Goal: Task Accomplishment & Management: Complete application form

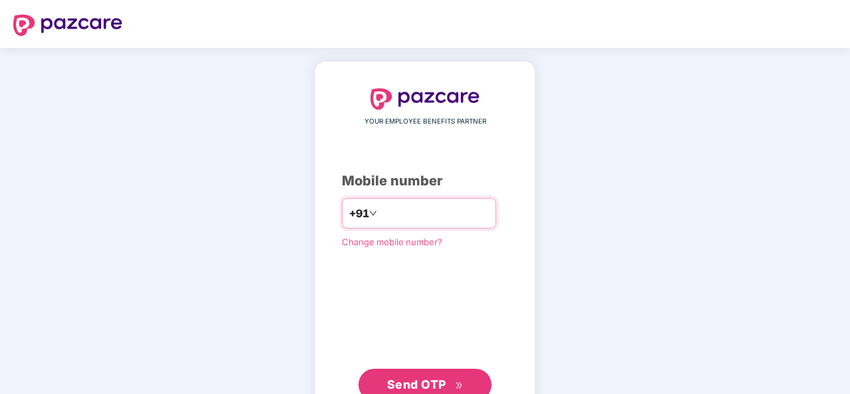
click at [420, 211] on input "number" at bounding box center [434, 213] width 109 height 21
type input "**********"
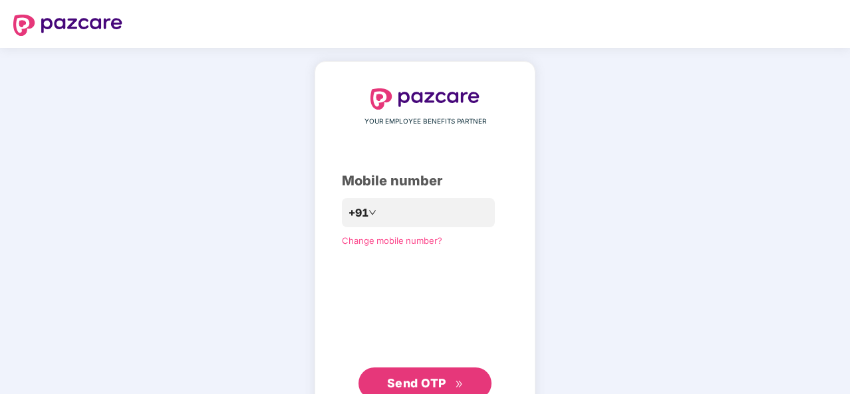
click at [428, 378] on span "Send OTP" at bounding box center [416, 383] width 59 height 14
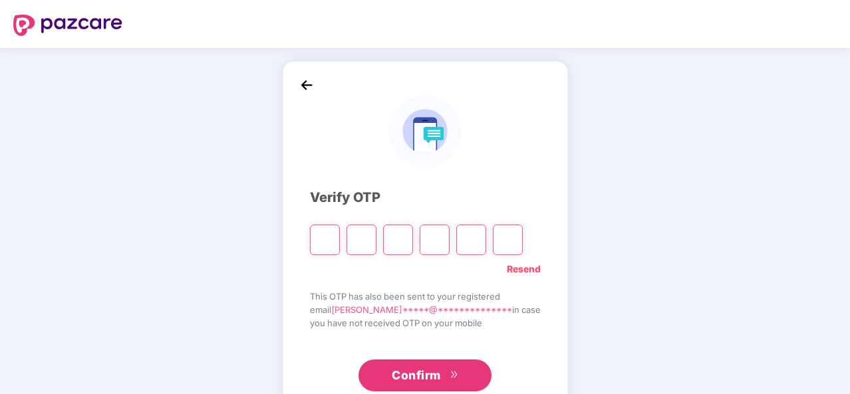
scroll to position [39, 0]
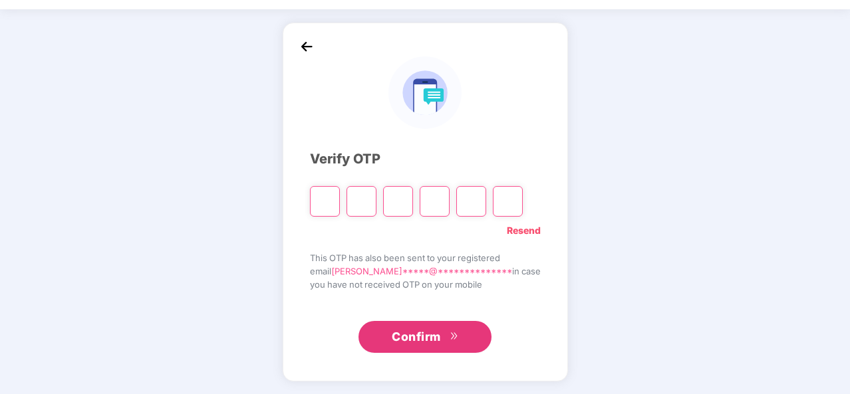
type input "*"
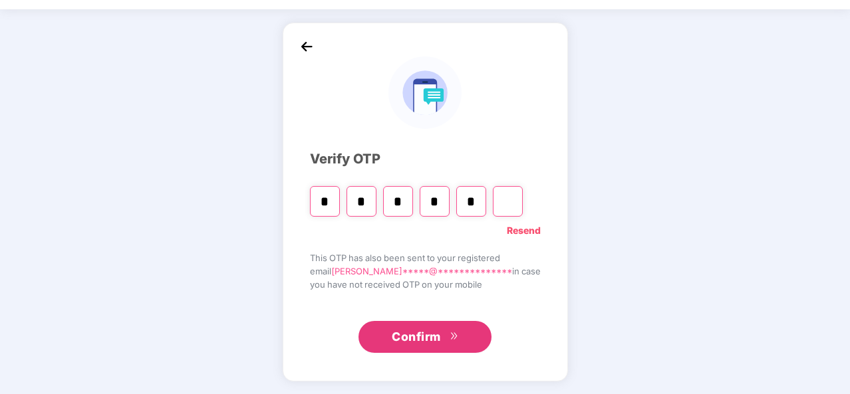
type input "*"
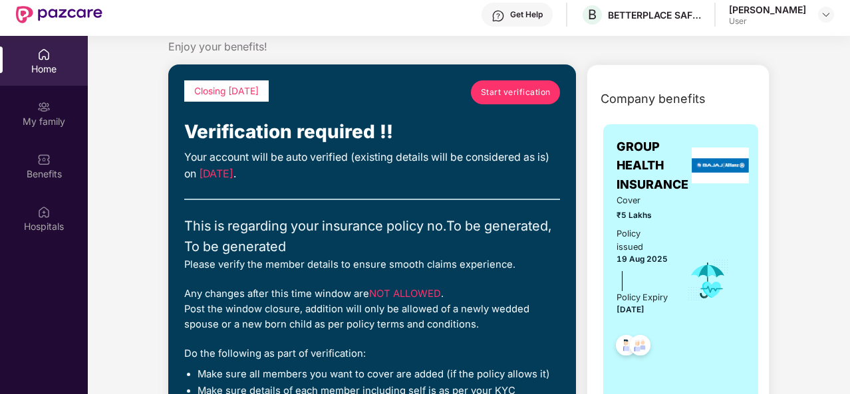
scroll to position [31, 0]
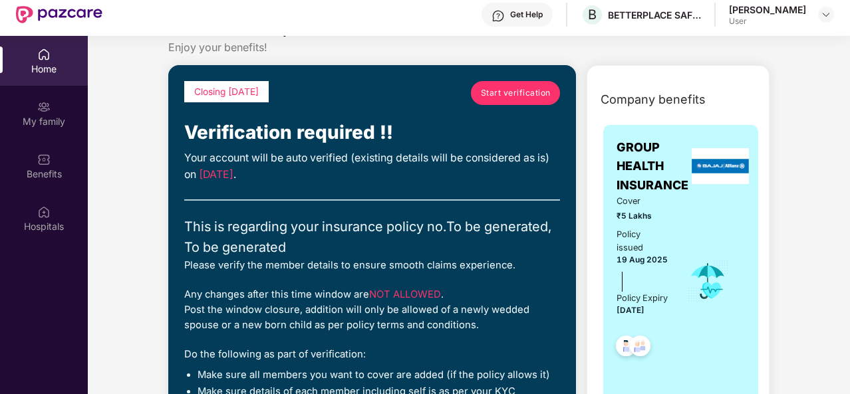
click at [512, 98] on span "Start verification" at bounding box center [516, 92] width 70 height 13
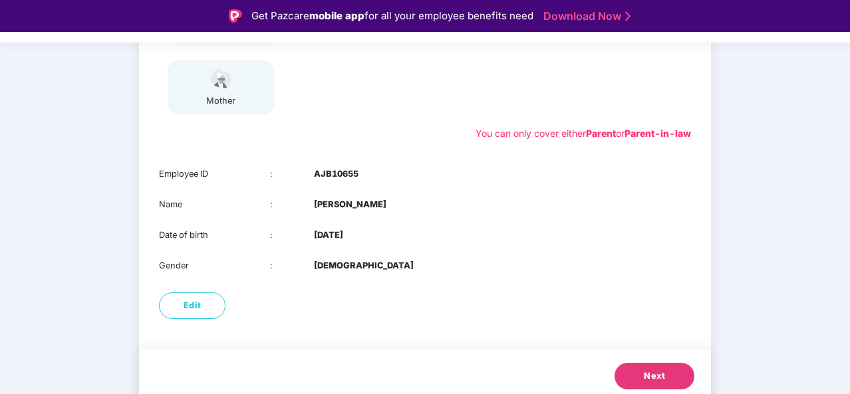
scroll to position [240, 0]
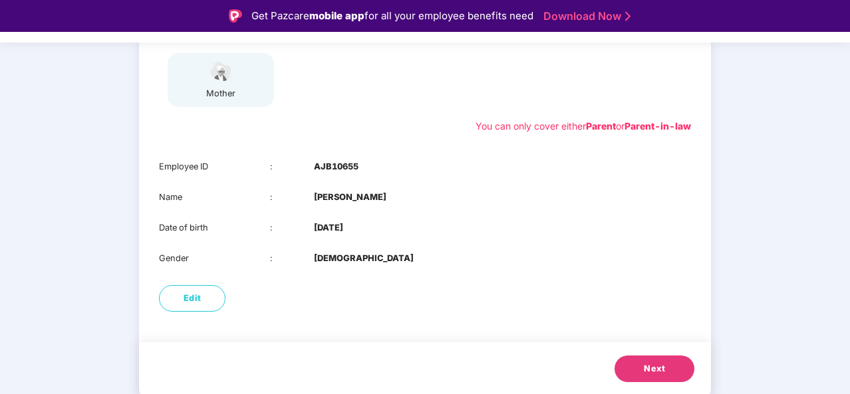
click at [650, 360] on button "Next" at bounding box center [655, 369] width 80 height 27
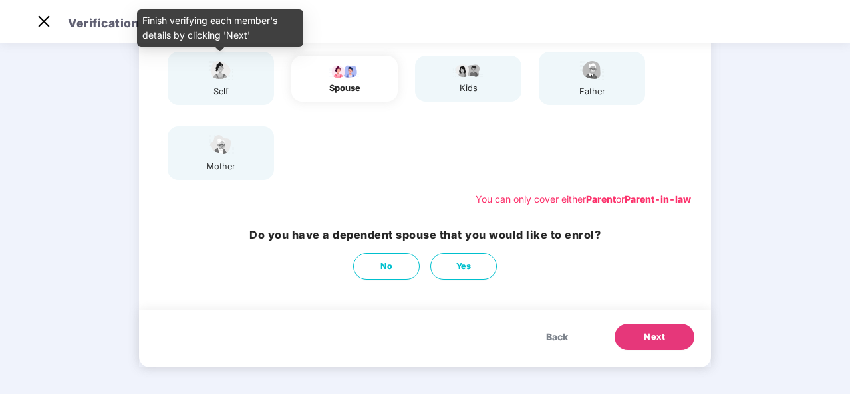
click at [220, 76] on img at bounding box center [220, 70] width 33 height 23
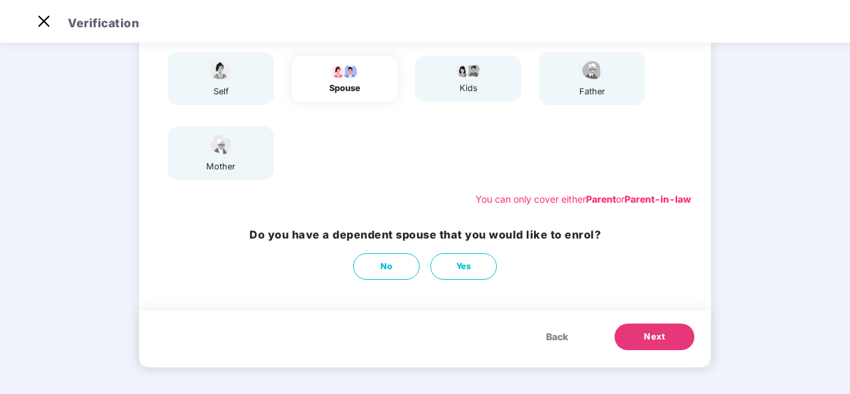
click at [561, 332] on span "Back" at bounding box center [557, 337] width 22 height 15
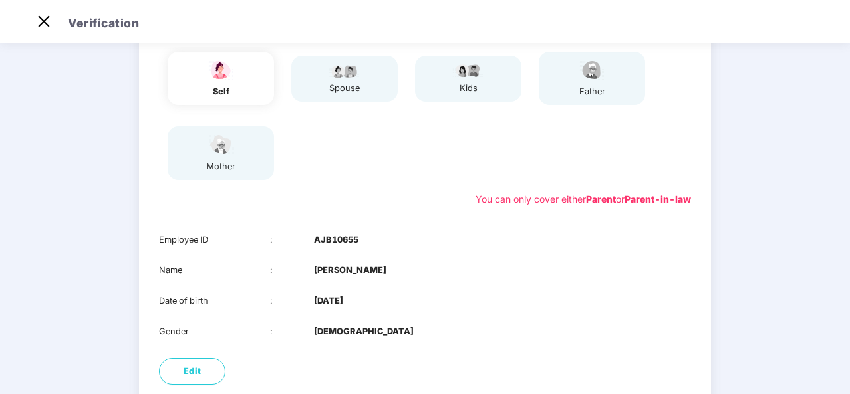
scroll to position [240, 0]
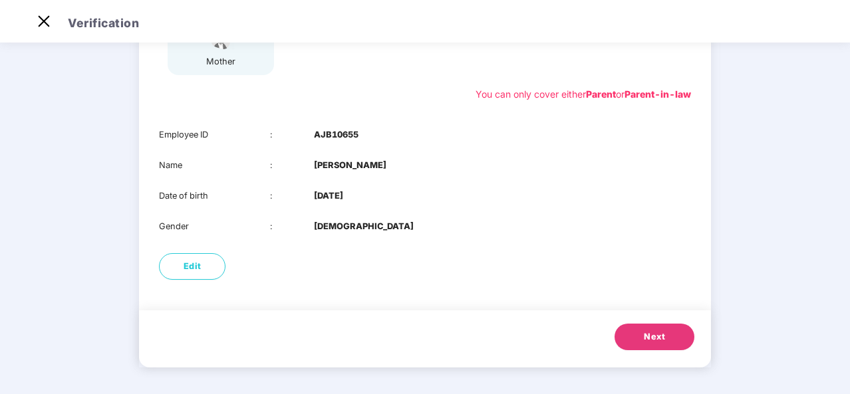
click at [647, 335] on span "Next" at bounding box center [654, 337] width 21 height 13
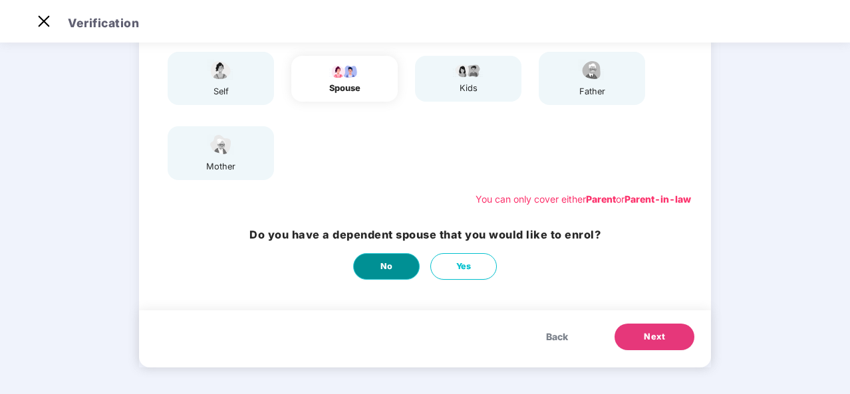
click at [382, 272] on span "No" at bounding box center [386, 266] width 13 height 13
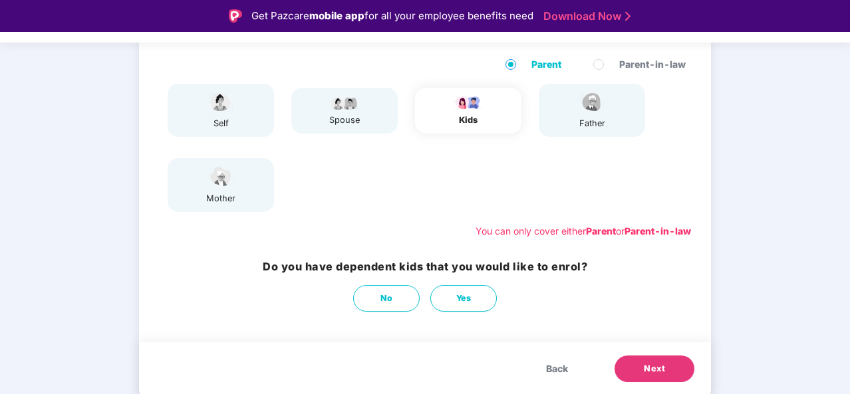
click at [670, 373] on button "Next" at bounding box center [655, 369] width 80 height 27
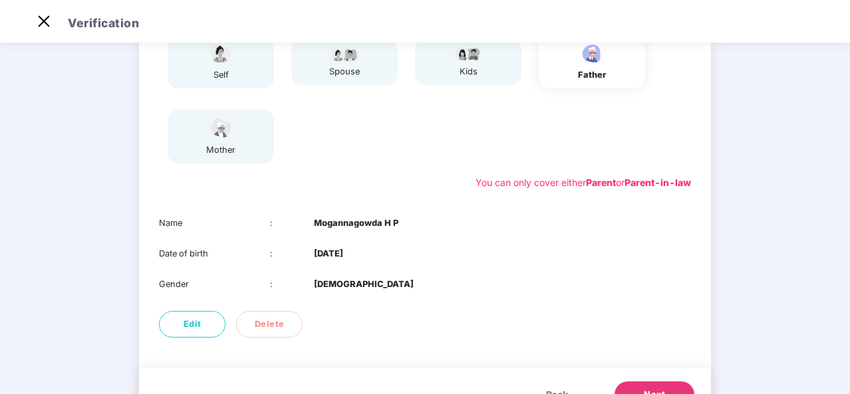
scroll to position [152, 0]
click at [669, 386] on button "Next" at bounding box center [655, 394] width 80 height 27
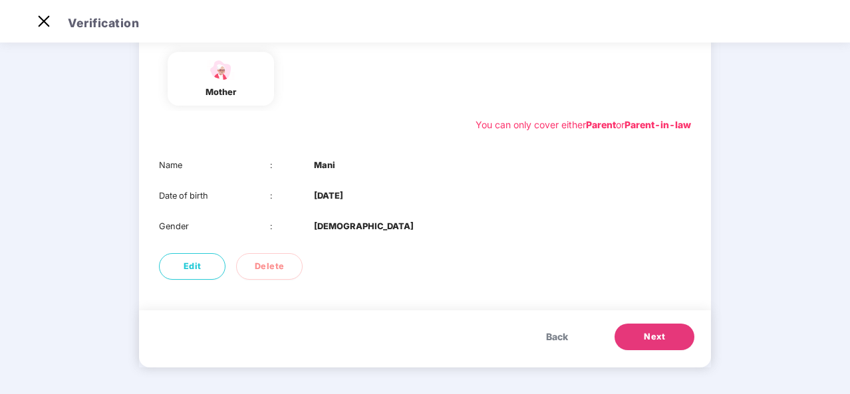
scroll to position [198, 0]
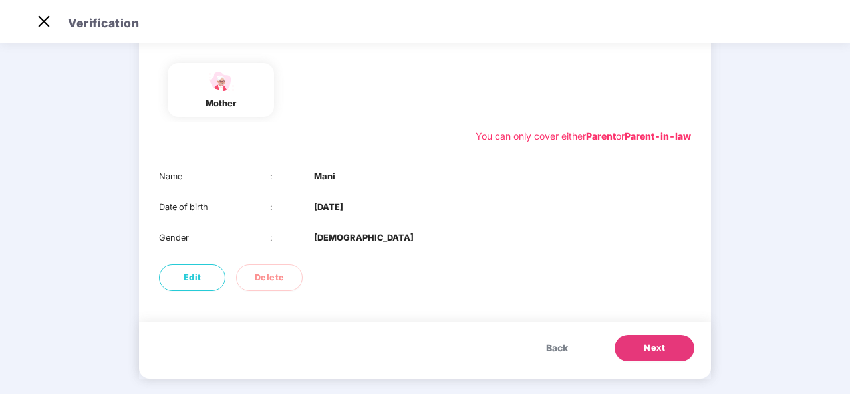
click at [639, 350] on button "Next" at bounding box center [655, 348] width 80 height 27
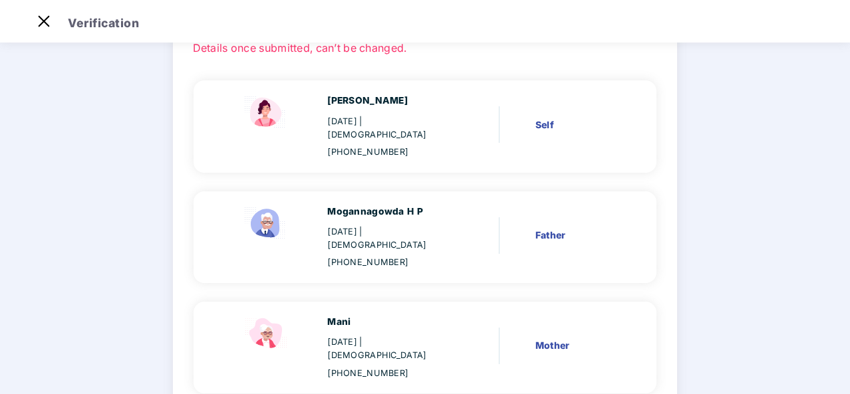
scroll to position [166, 0]
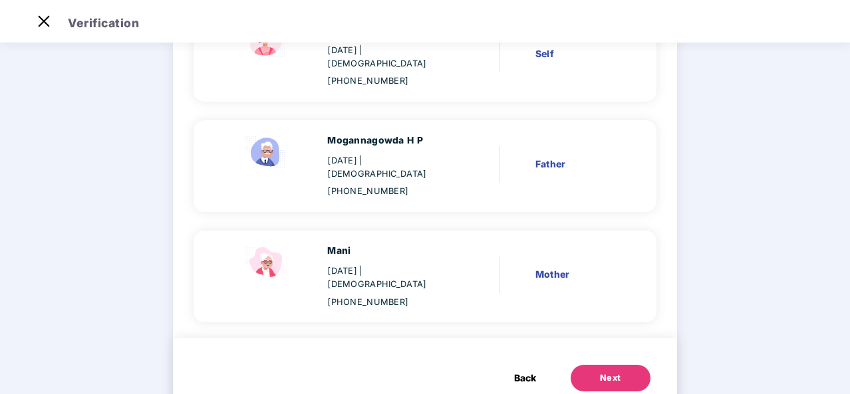
click at [603, 372] on div "Next" at bounding box center [610, 378] width 21 height 13
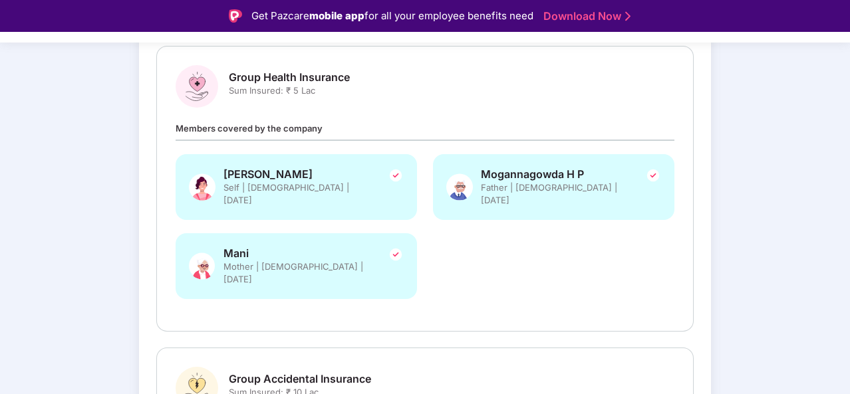
scroll to position [380, 0]
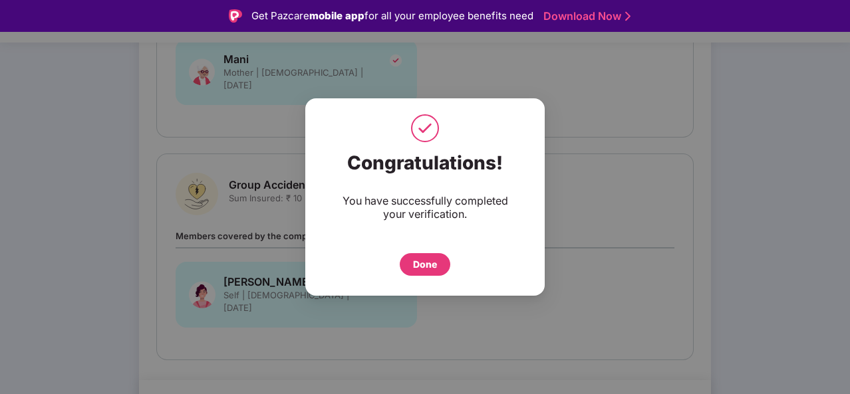
click at [419, 260] on div "Done" at bounding box center [425, 264] width 24 height 15
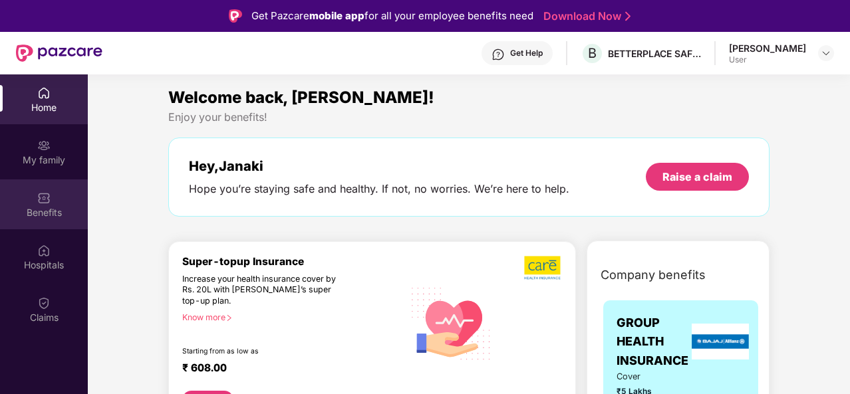
click at [40, 203] on img at bounding box center [43, 198] width 13 height 13
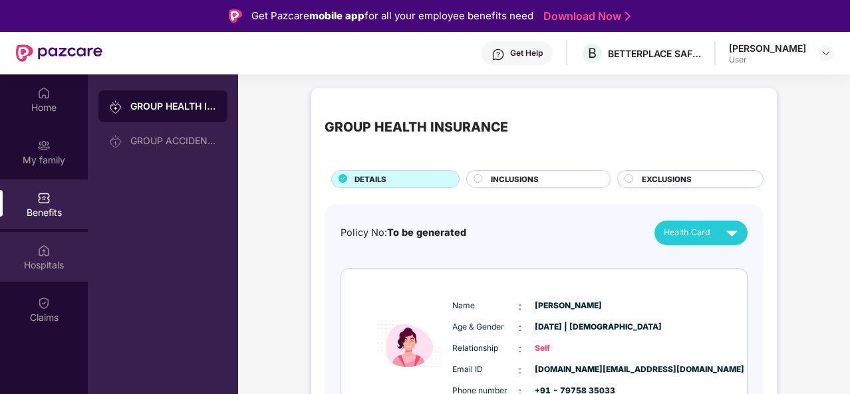
click at [39, 261] on div "Hospitals" at bounding box center [44, 265] width 88 height 13
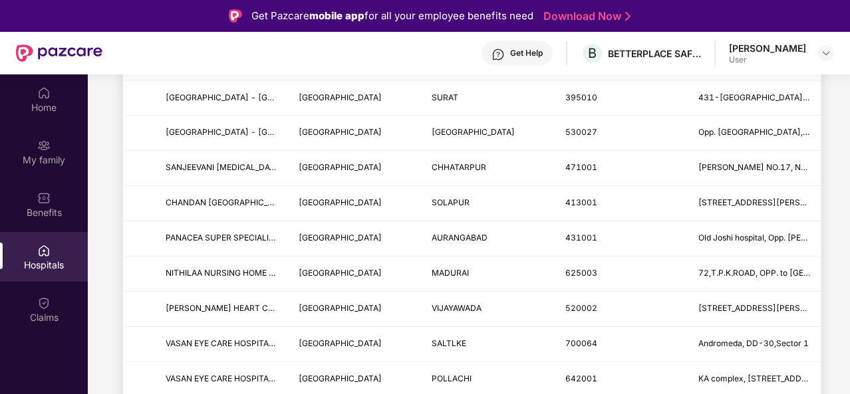
scroll to position [74, 0]
